Goal: Book appointment/travel/reservation

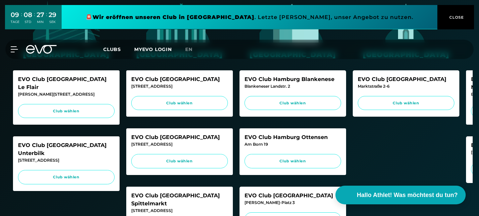
scroll to position [228, 0]
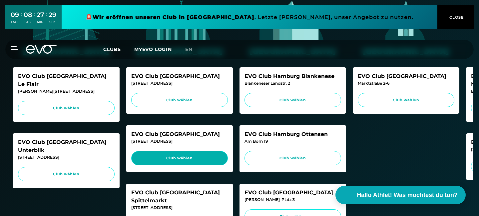
click at [176, 151] on link "Club wählen" at bounding box center [179, 158] width 97 height 14
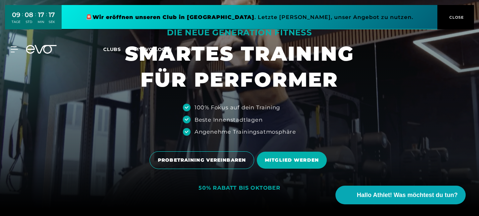
scroll to position [6, 0]
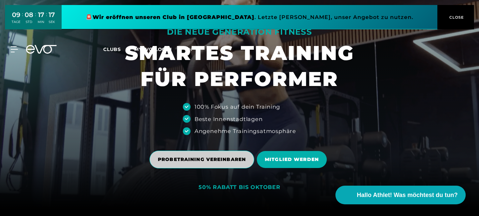
click at [203, 156] on span "PROBETRAINING VEREINBAREN" at bounding box center [202, 160] width 105 height 18
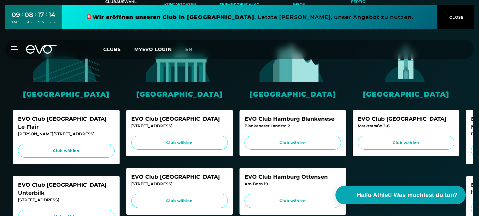
scroll to position [182, 0]
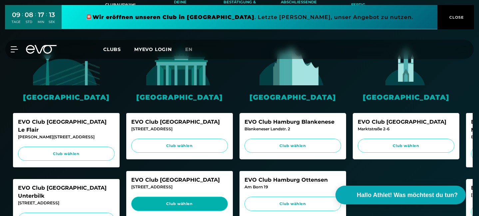
click at [197, 197] on link "Club wählen" at bounding box center [179, 204] width 97 height 14
